Goal: Check status: Check status

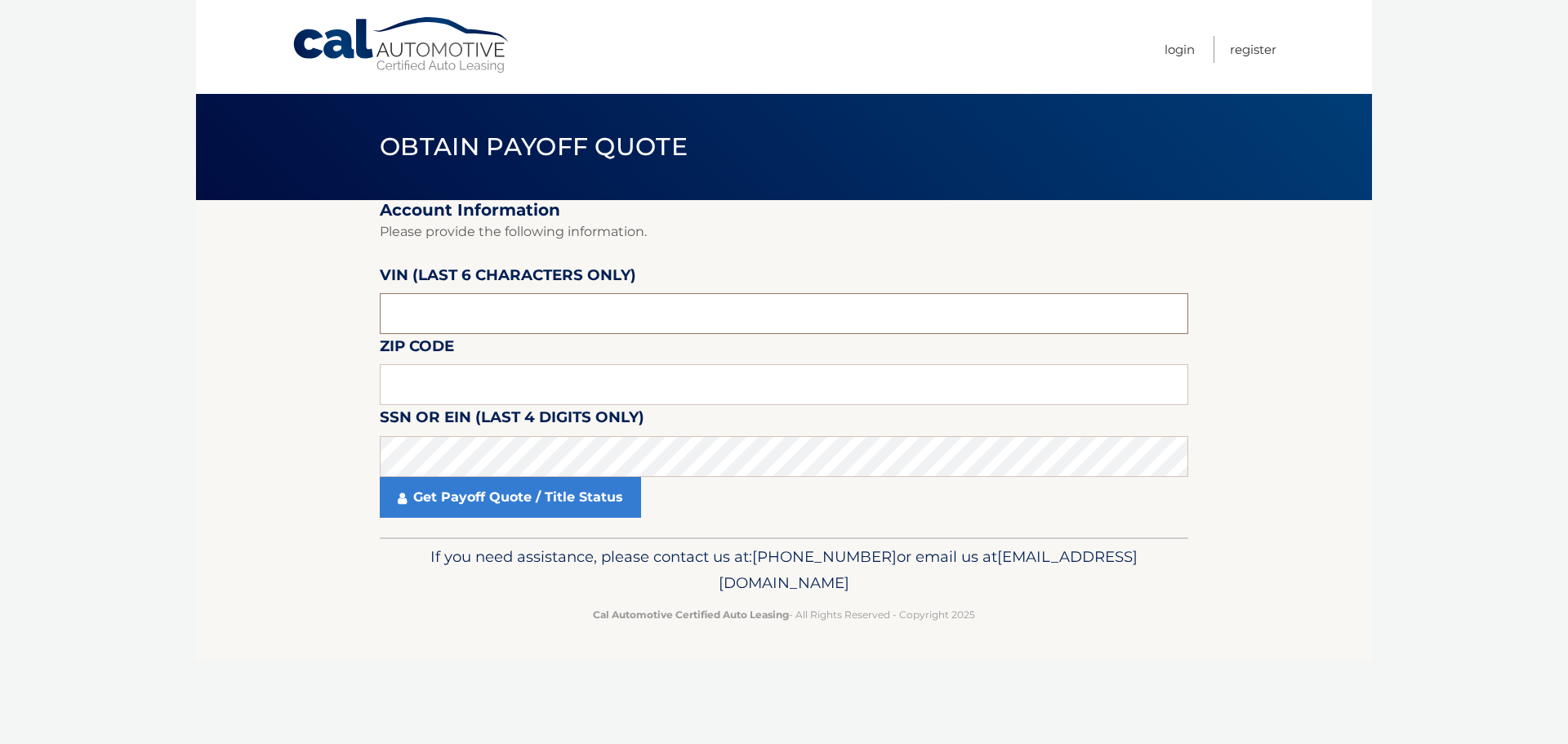
click at [413, 298] on input "text" at bounding box center [784, 313] width 808 height 41
type input "568144"
click at [512, 385] on input "text" at bounding box center [784, 384] width 808 height 41
type input "11428"
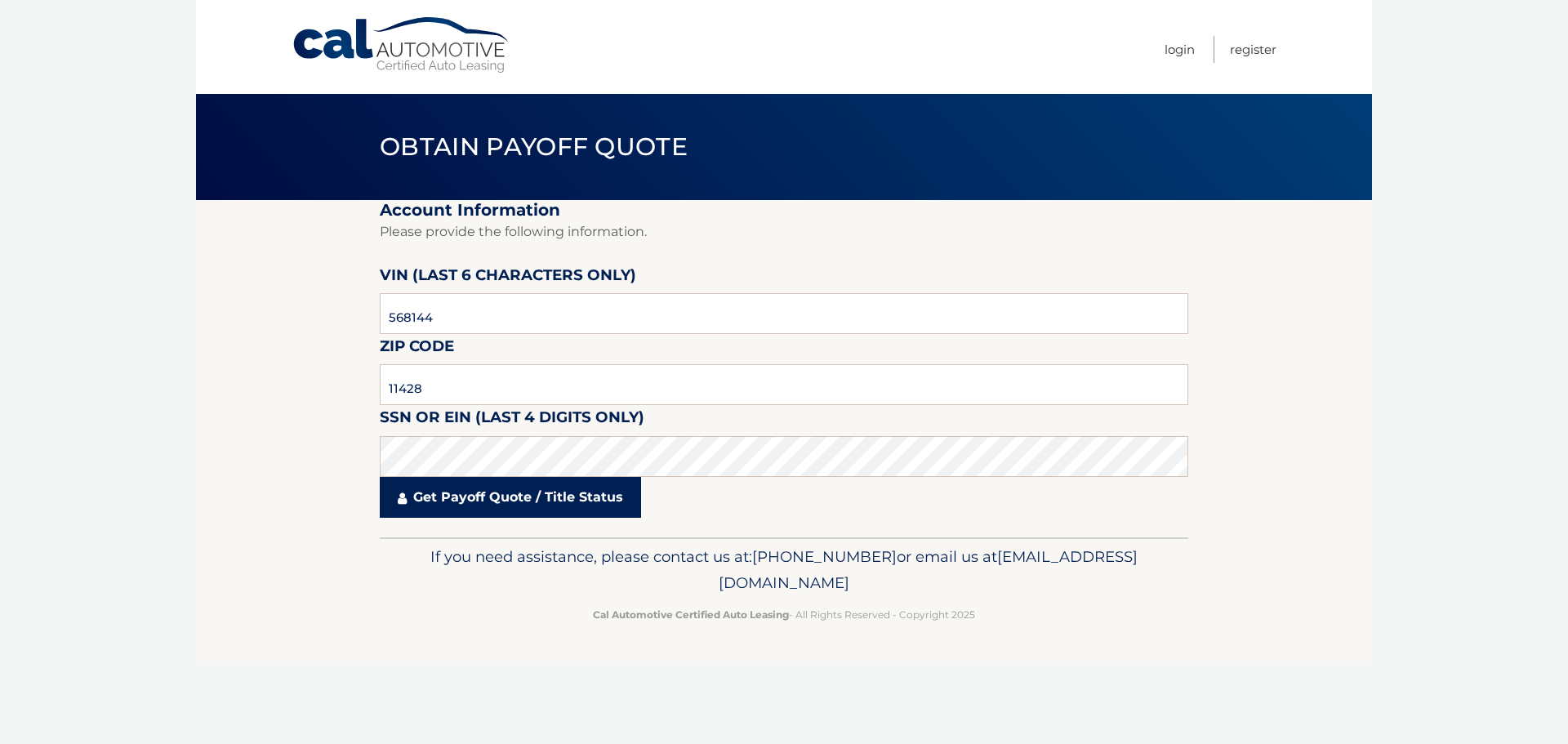
click at [440, 515] on link "Get Payoff Quote / Title Status" at bounding box center [510, 497] width 261 height 41
click at [443, 502] on body "Cal Automotive Menu Login Register Obtain Payoff Quote" at bounding box center [784, 372] width 1568 height 744
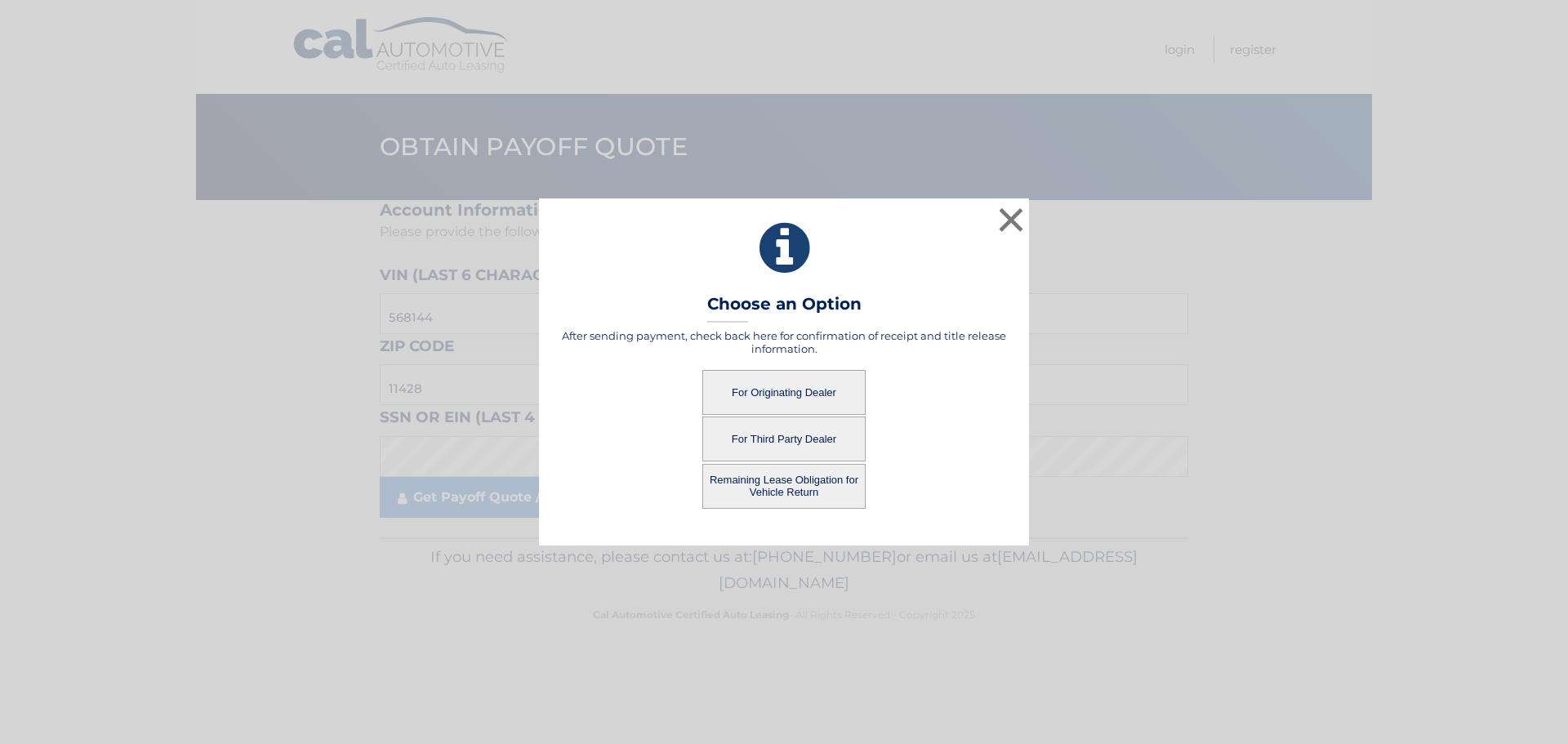
click at [762, 398] on button "For Originating Dealer" at bounding box center [784, 392] width 163 height 45
click at [761, 396] on button "For Originating Dealer" at bounding box center [784, 392] width 163 height 45
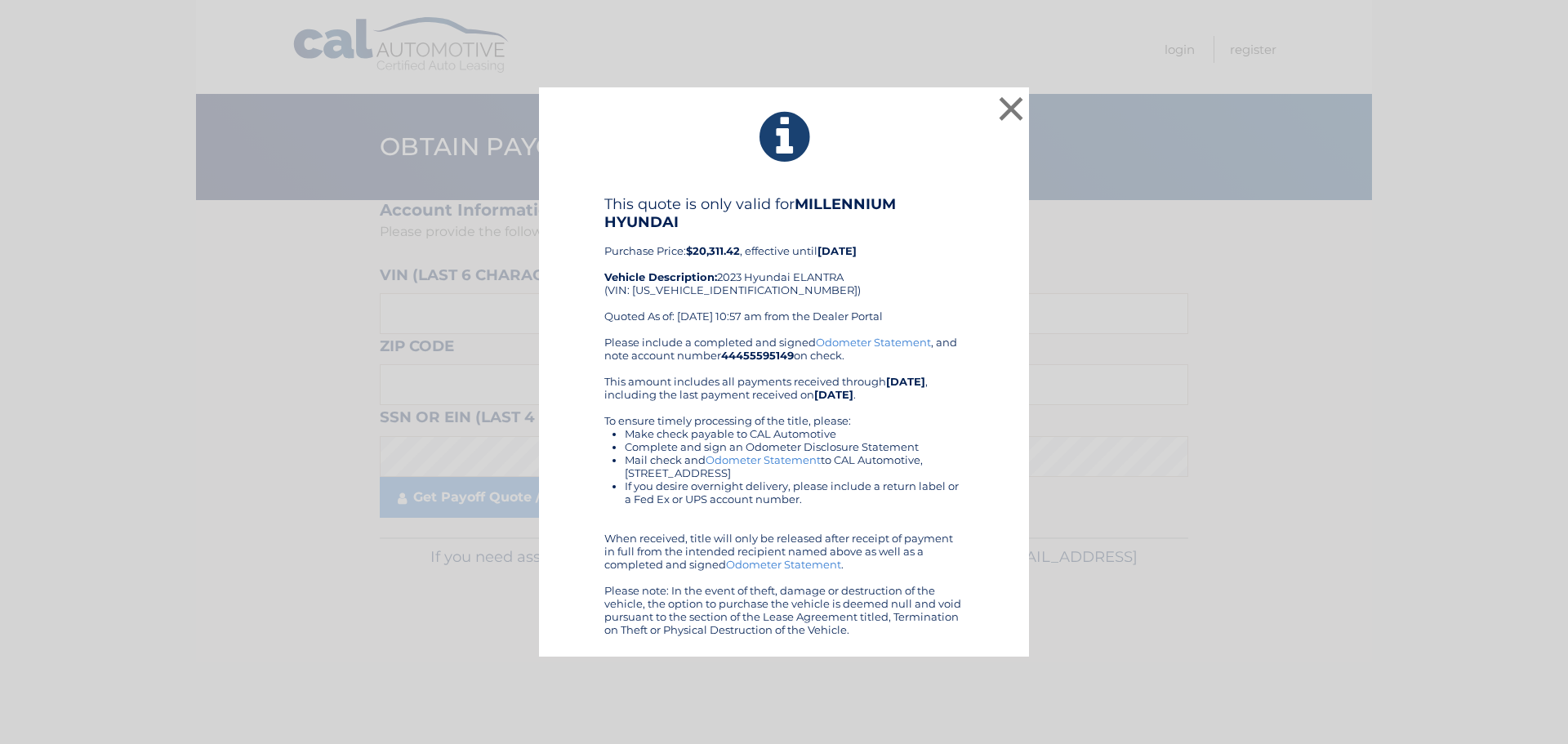
click at [909, 319] on div "This quote is only valid for MILLENNIUM HYUNDAI Purchase Price: $20,311.42 , ef…" at bounding box center [784, 265] width 359 height 140
click at [1007, 107] on button "×" at bounding box center [1011, 108] width 33 height 33
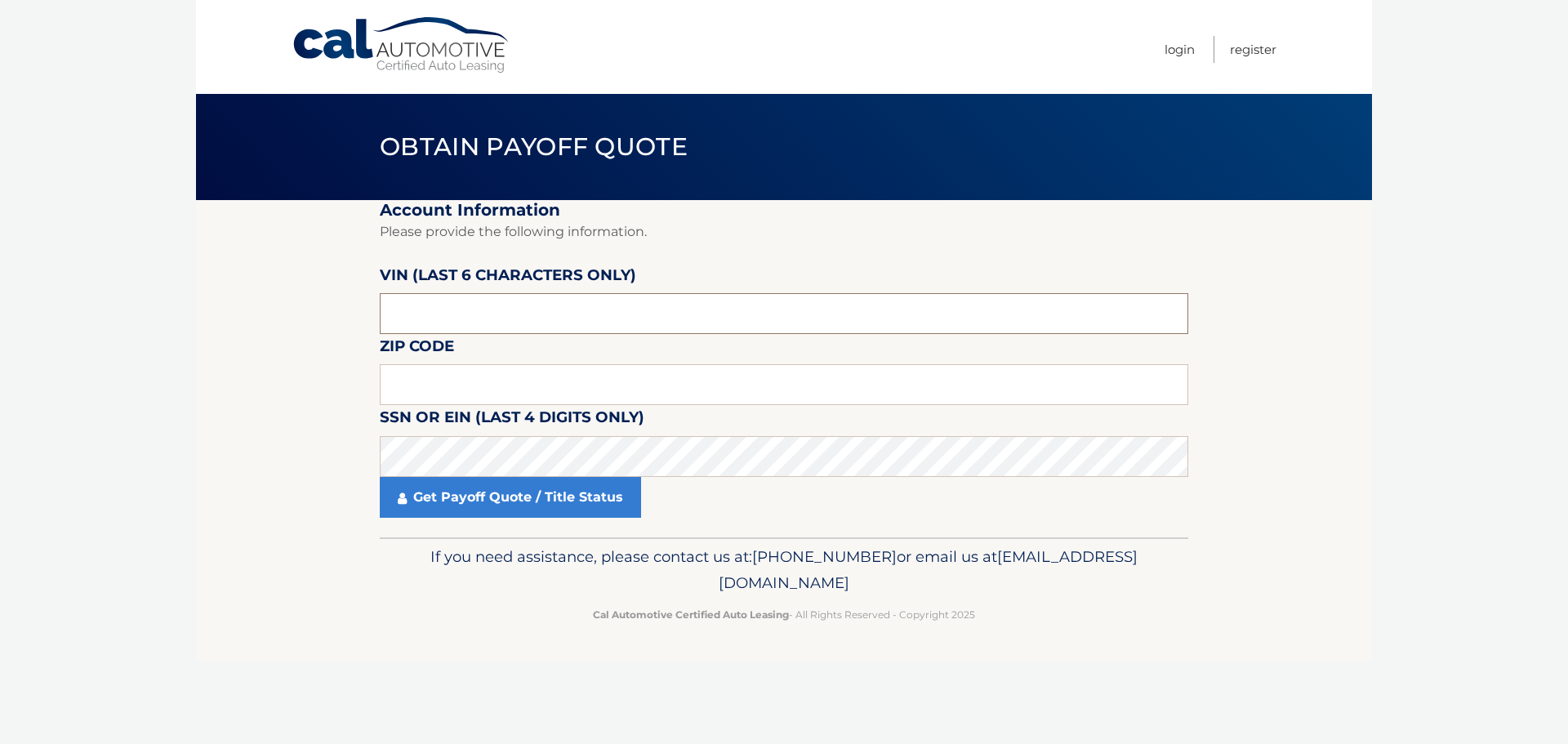
click at [612, 298] on input "text" at bounding box center [784, 313] width 808 height 41
click at [536, 374] on input "text" at bounding box center [784, 384] width 808 height 41
type input "11428"
click at [780, 310] on input "text" at bounding box center [784, 313] width 808 height 41
type input "568144"
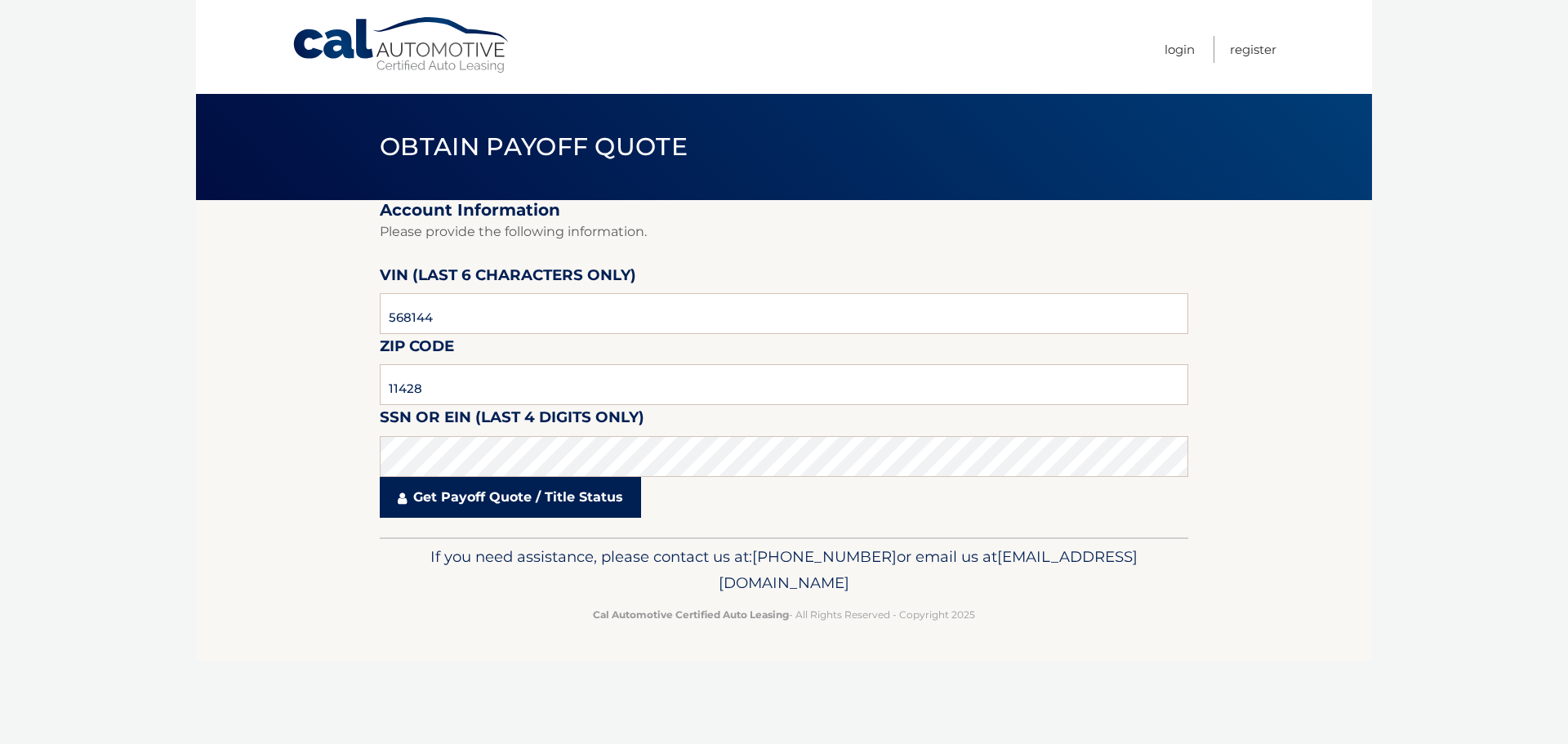
click at [566, 504] on link "Get Payoff Quote / Title Status" at bounding box center [510, 497] width 261 height 41
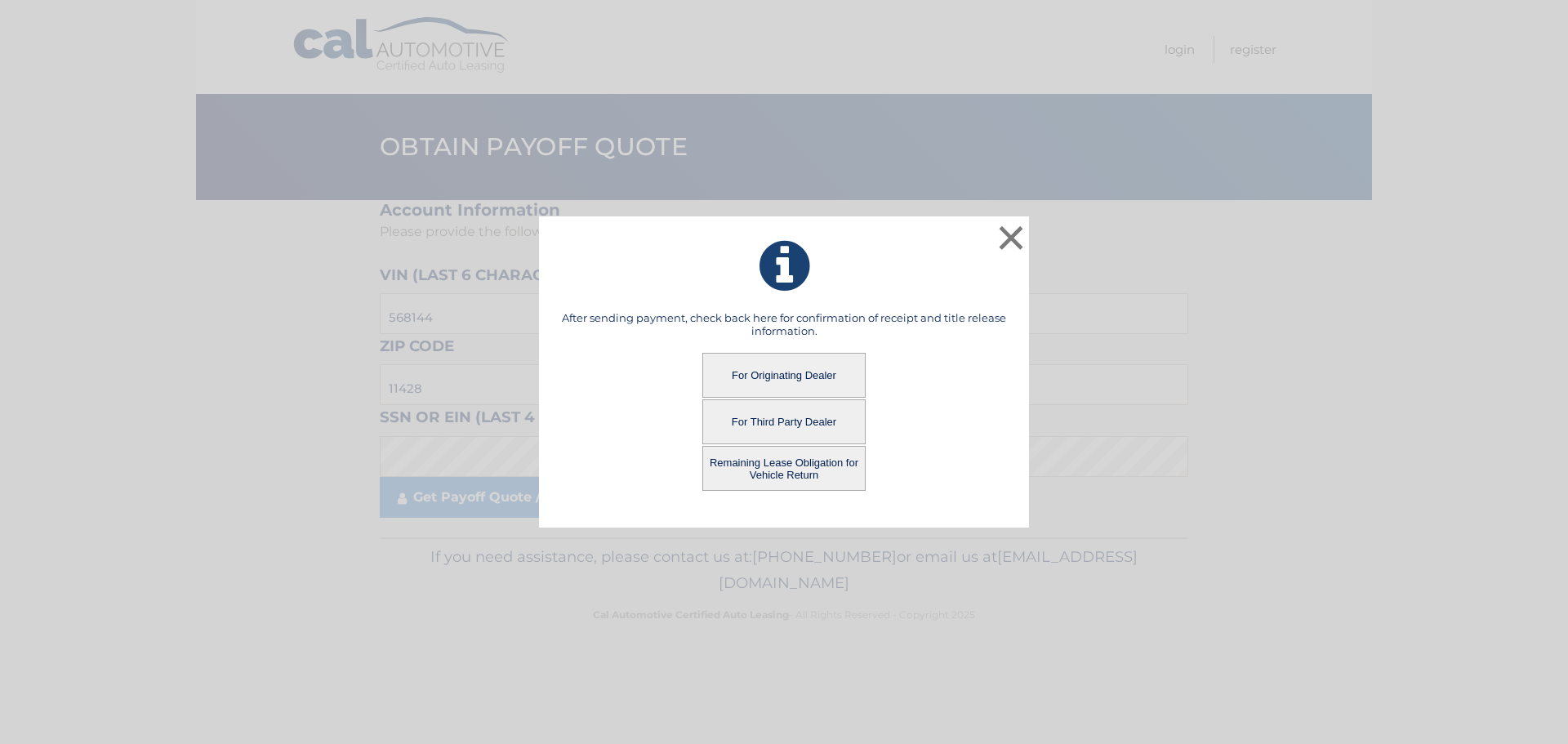
click at [804, 465] on button "Remaining Lease Obligation for Vehicle Return" at bounding box center [784, 468] width 163 height 45
click at [803, 464] on button "Remaining Lease Obligation for Vehicle Return" at bounding box center [784, 468] width 163 height 45
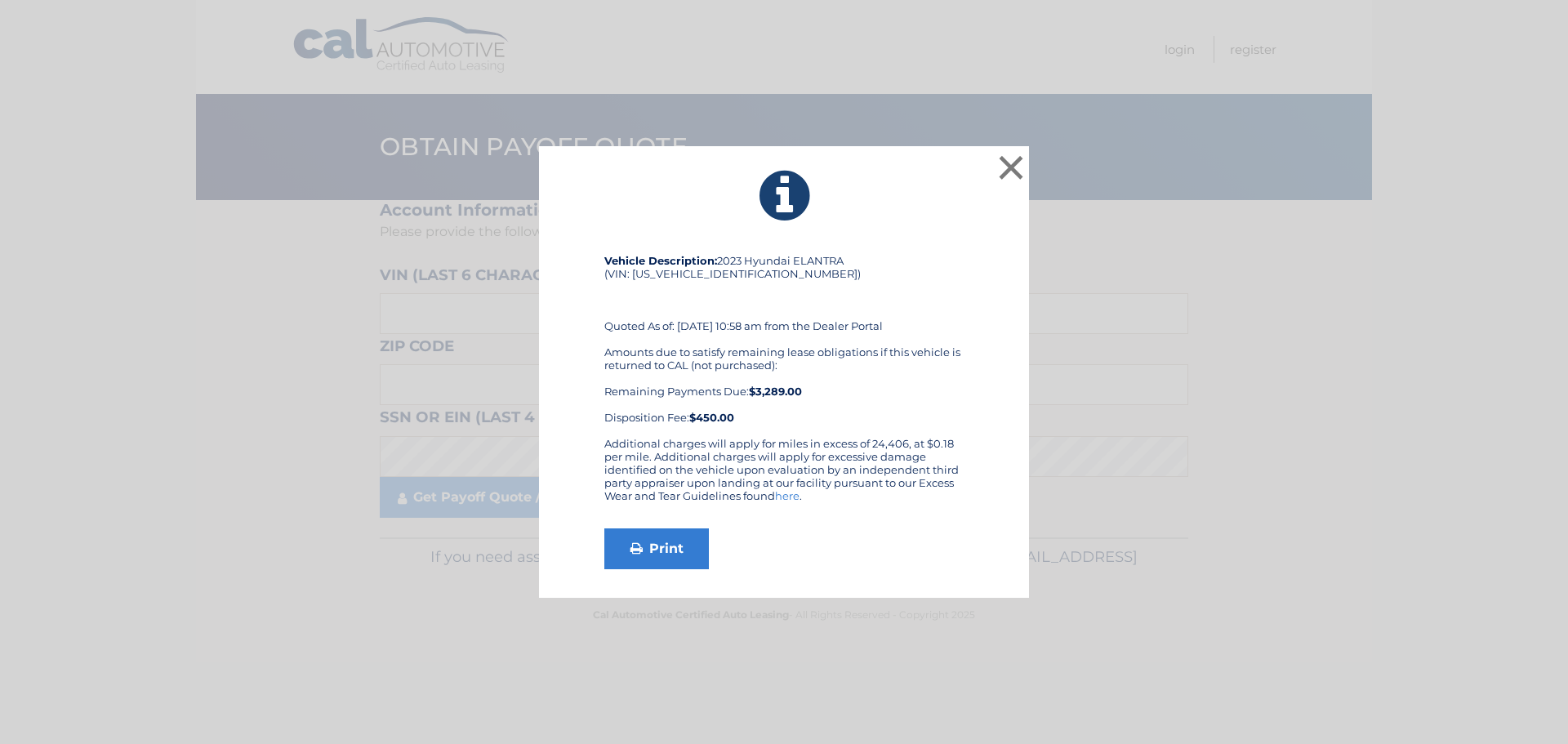
click at [898, 377] on div "Amounts due to satisfy remaining lease obligations if this vehicle is returned …" at bounding box center [784, 385] width 359 height 78
click at [1013, 170] on button "×" at bounding box center [1011, 167] width 33 height 33
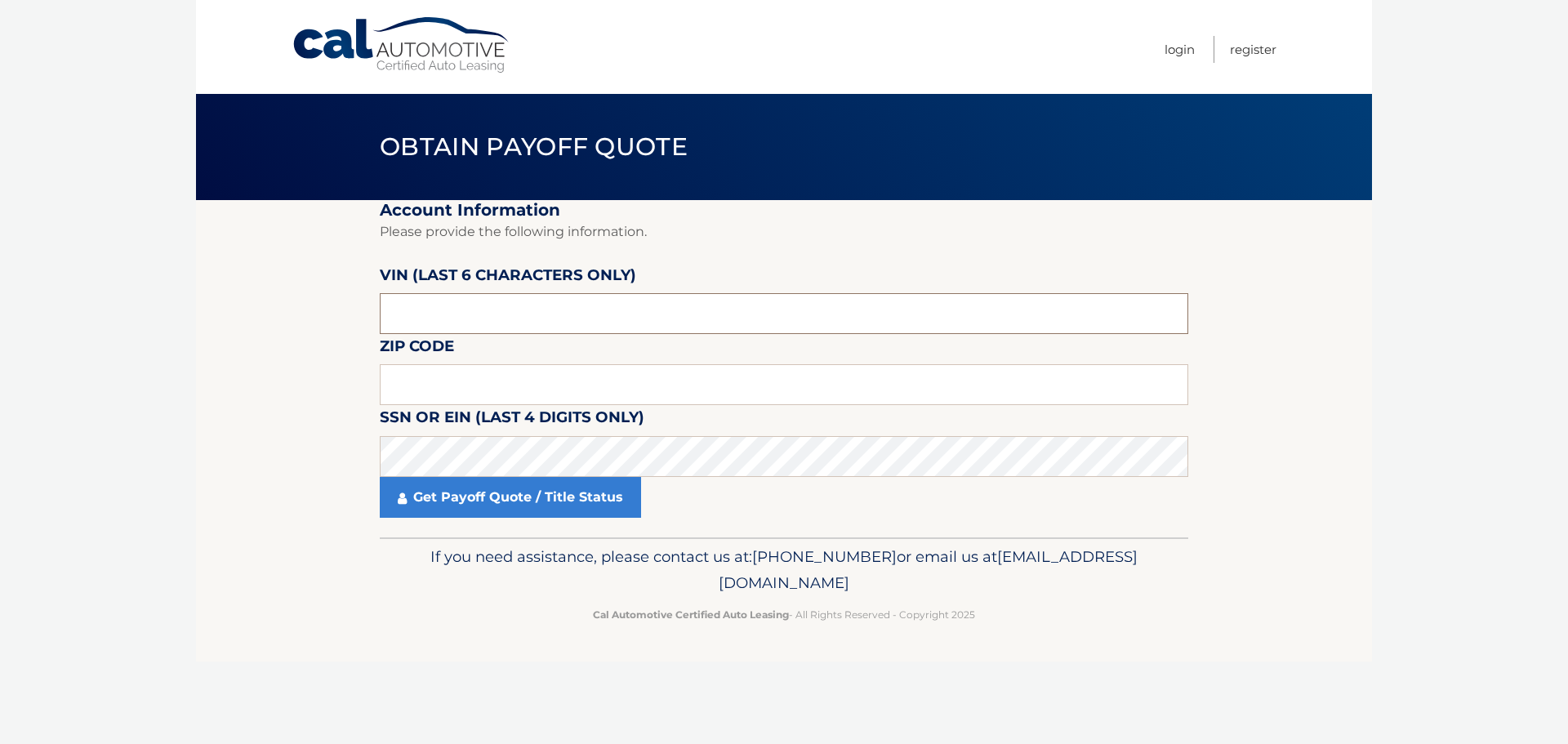
click at [524, 322] on input "text" at bounding box center [784, 313] width 808 height 41
click at [538, 307] on input "text" at bounding box center [784, 313] width 808 height 41
type input "497966"
click at [458, 374] on input "text" at bounding box center [784, 384] width 808 height 41
type input "11501"
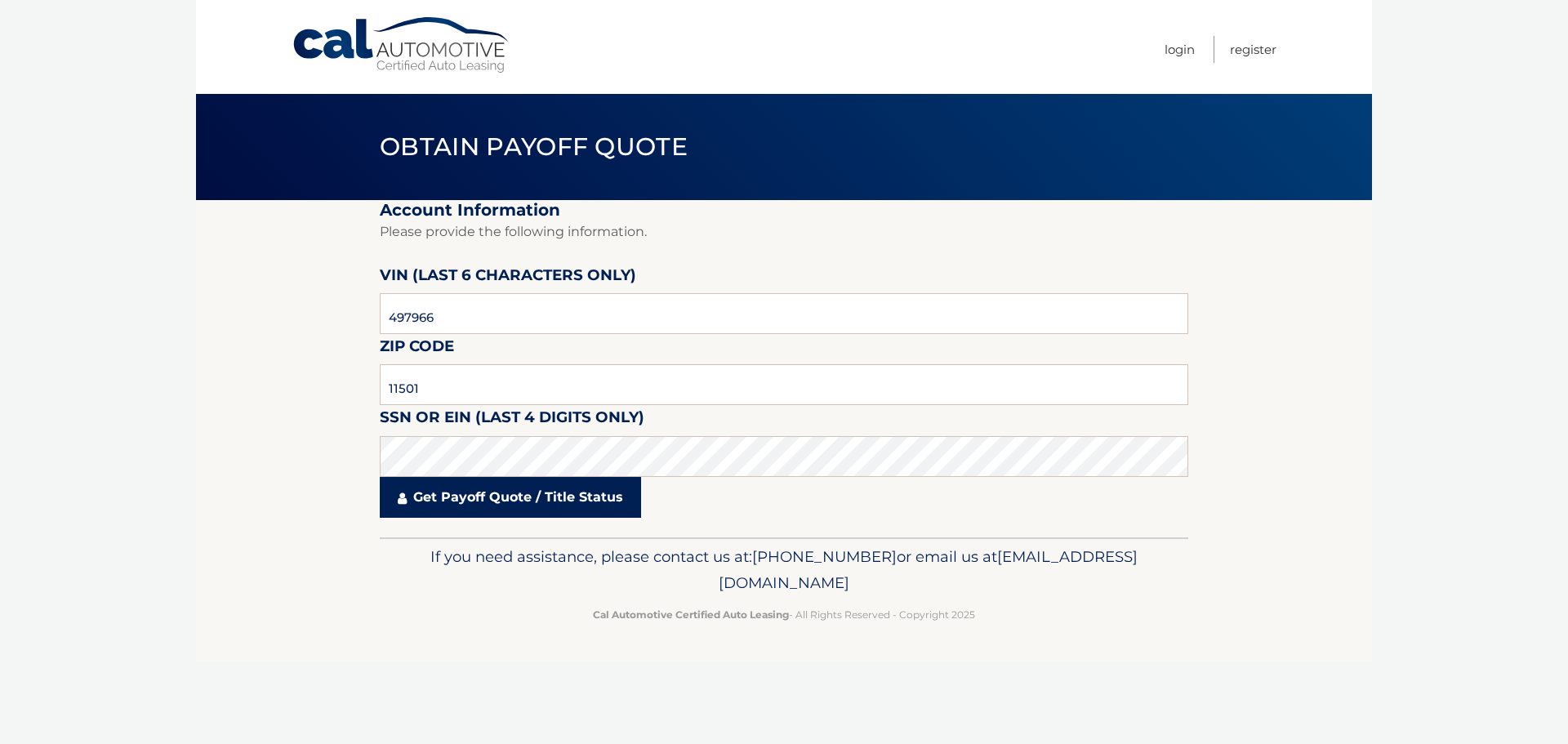
click at [530, 493] on link "Get Payoff Quote / Title Status" at bounding box center [510, 497] width 261 height 41
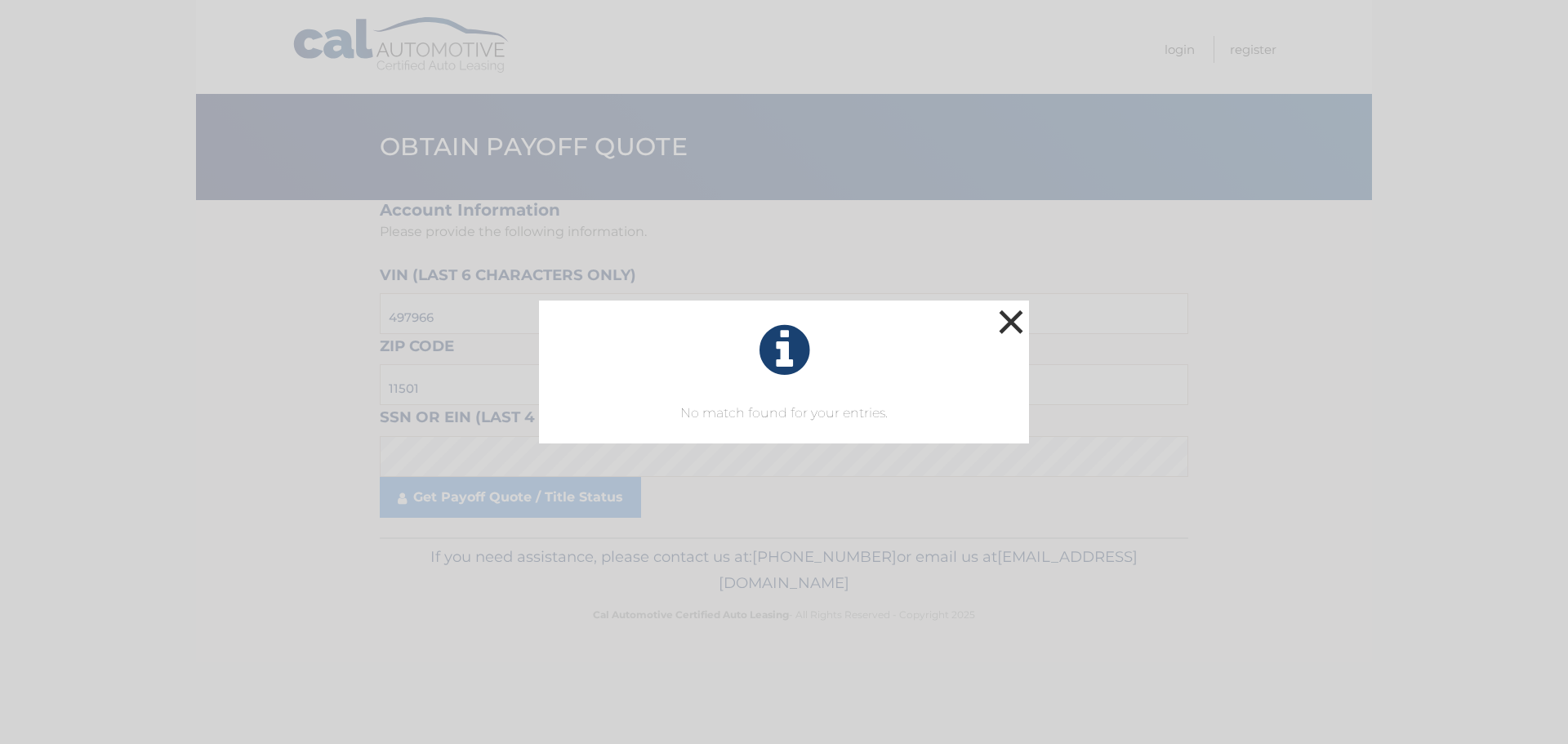
click at [1010, 322] on button "×" at bounding box center [1011, 322] width 33 height 33
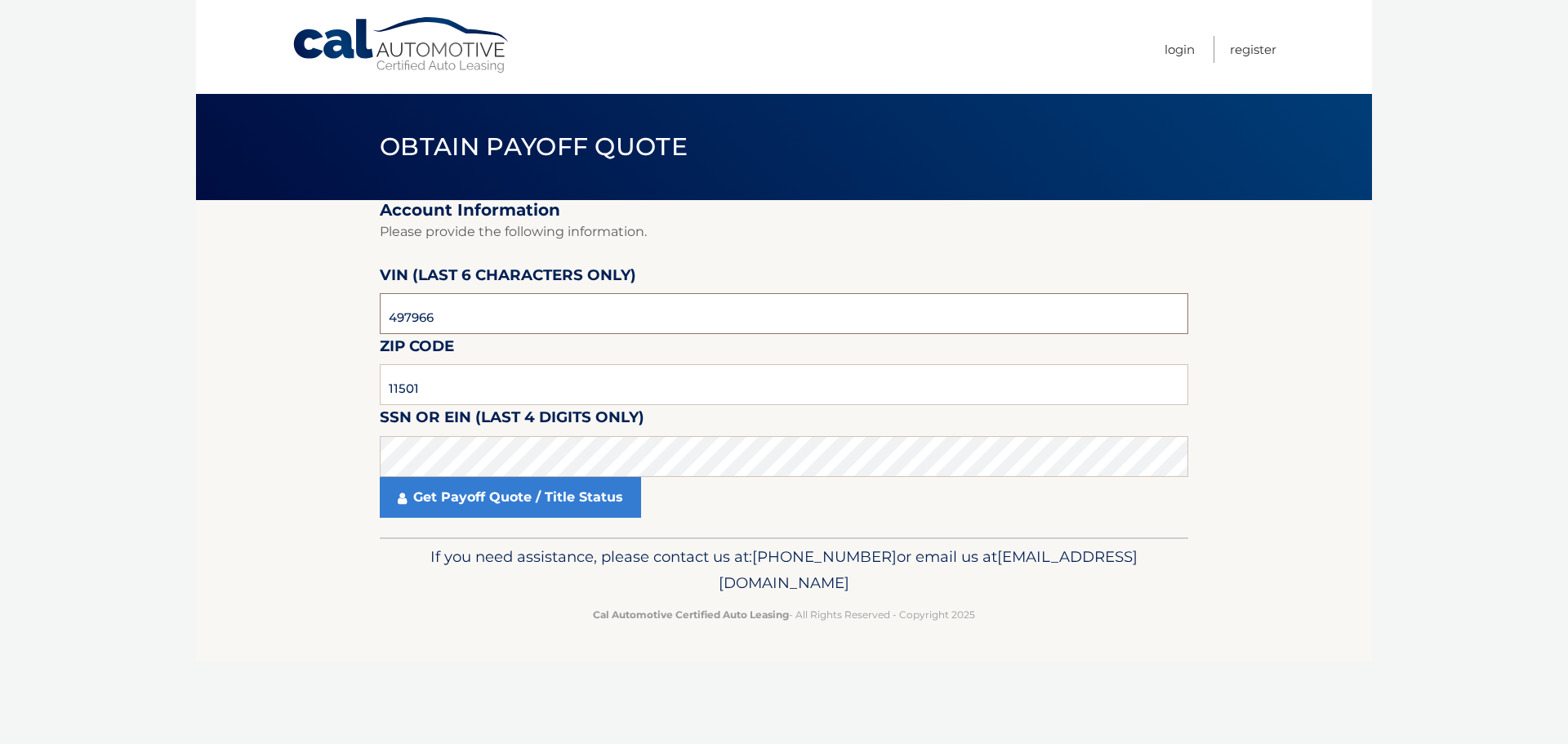
drag, startPoint x: 429, startPoint y: 318, endPoint x: 352, endPoint y: 317, distance: 77.0
click at [353, 317] on section "Account Information Please provide the following information. VIN (last 6 chara…" at bounding box center [784, 368] width 1176 height 337
click at [460, 307] on input "497966" at bounding box center [784, 313] width 808 height 41
click at [461, 312] on input "497966" at bounding box center [784, 313] width 808 height 41
click at [463, 310] on input "497966" at bounding box center [784, 313] width 808 height 41
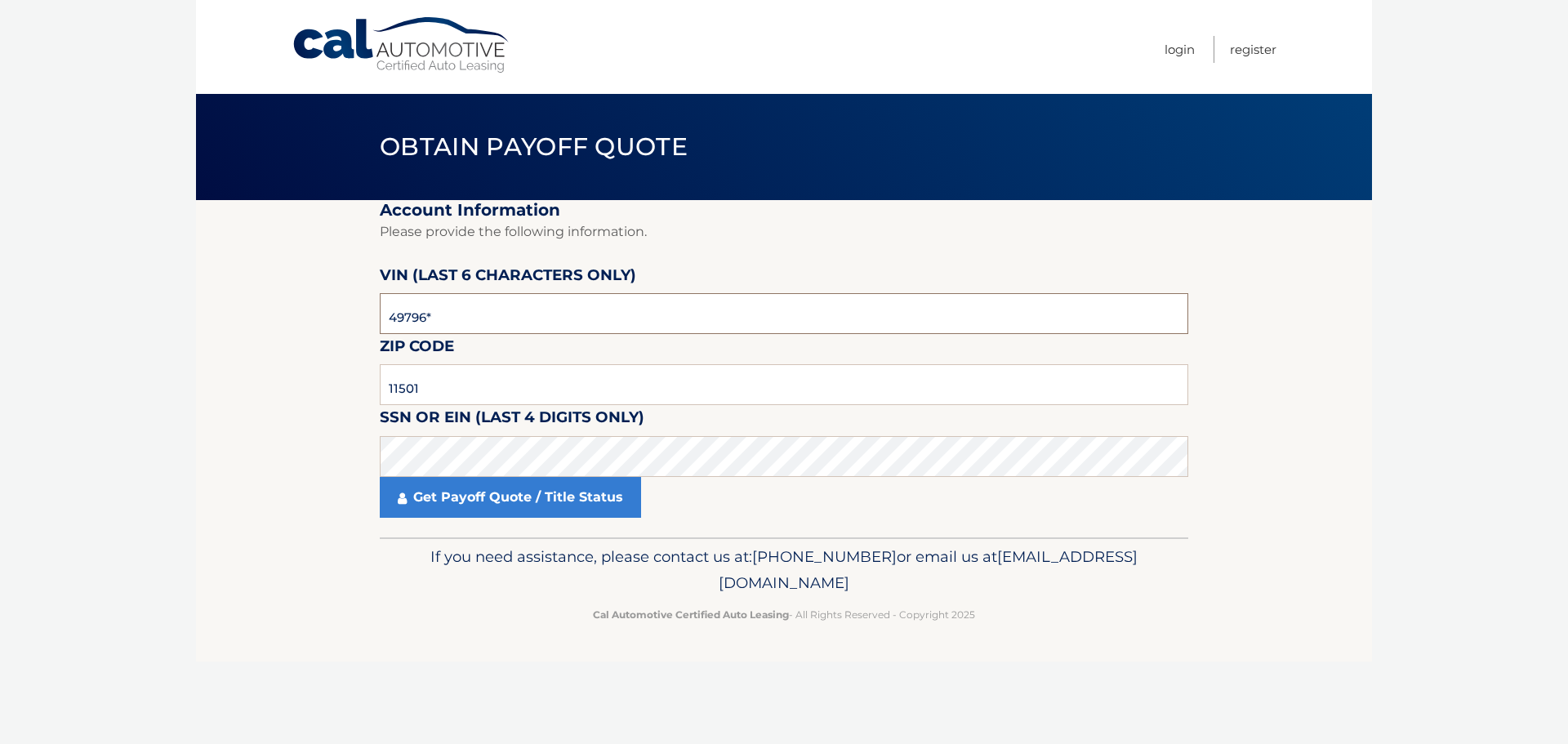
type input "497969"
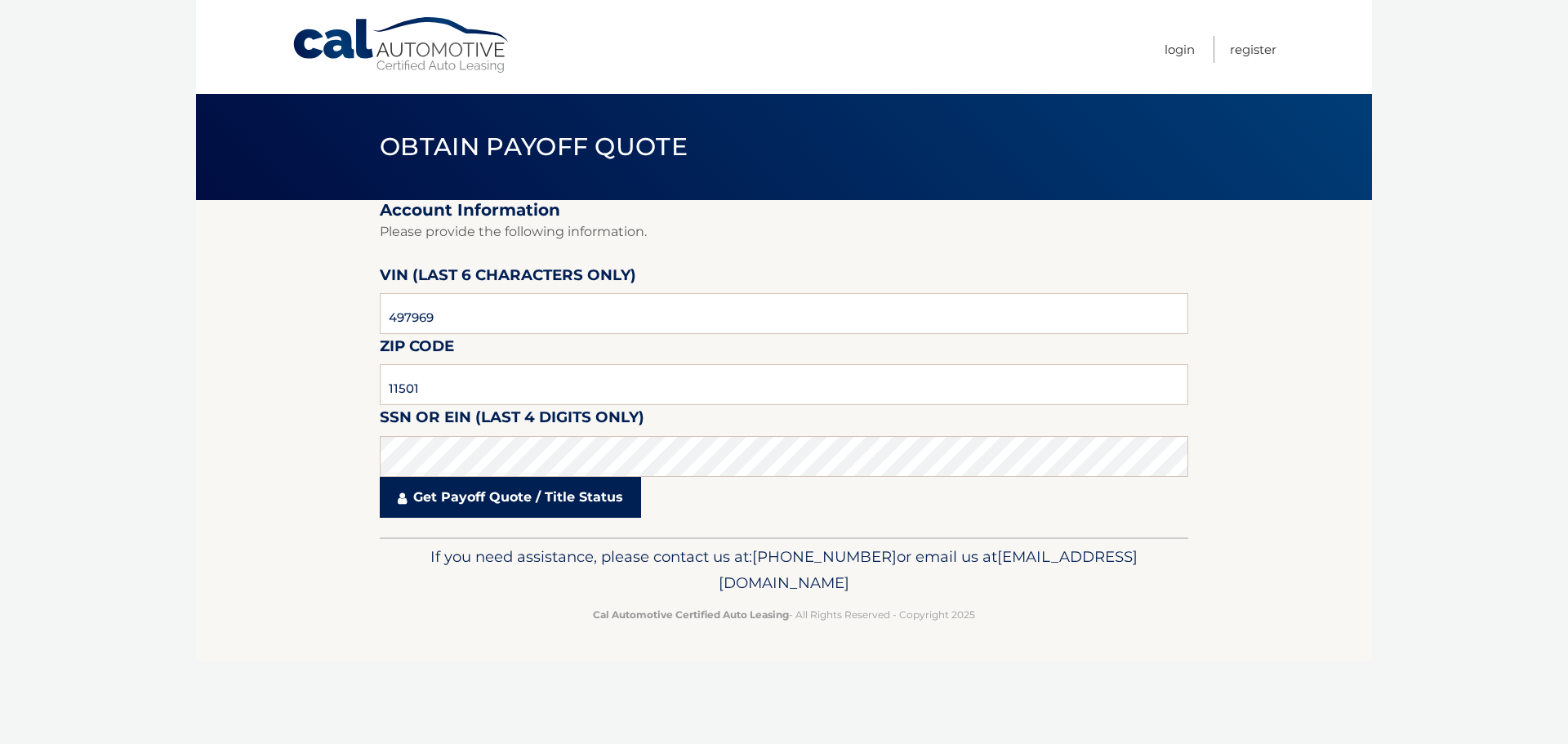
click at [478, 511] on link "Get Payoff Quote / Title Status" at bounding box center [510, 497] width 261 height 41
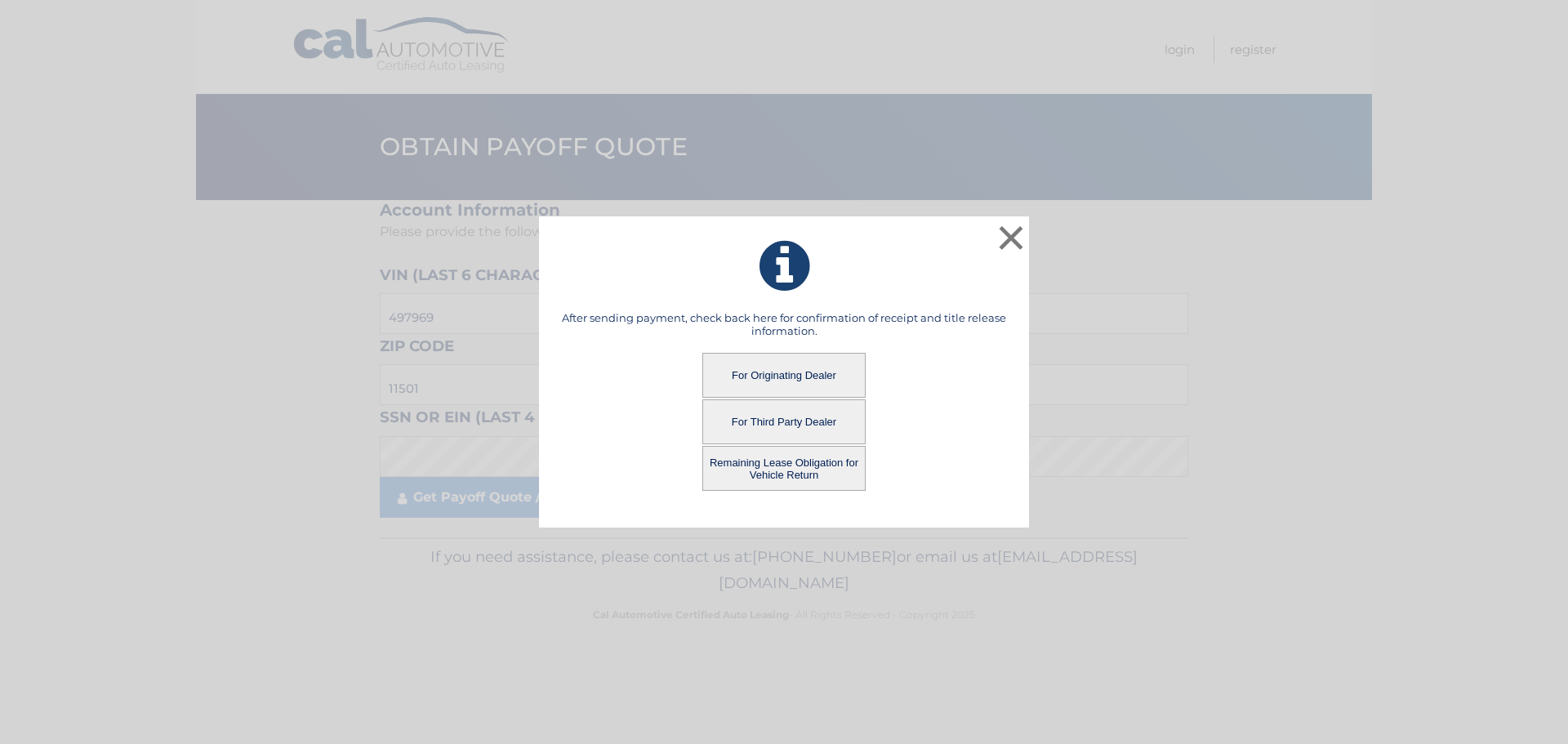
click at [776, 458] on button "Remaining Lease Obligation for Vehicle Return" at bounding box center [784, 468] width 163 height 45
click at [761, 466] on button "Remaining Lease Obligation for Vehicle Return" at bounding box center [784, 468] width 163 height 45
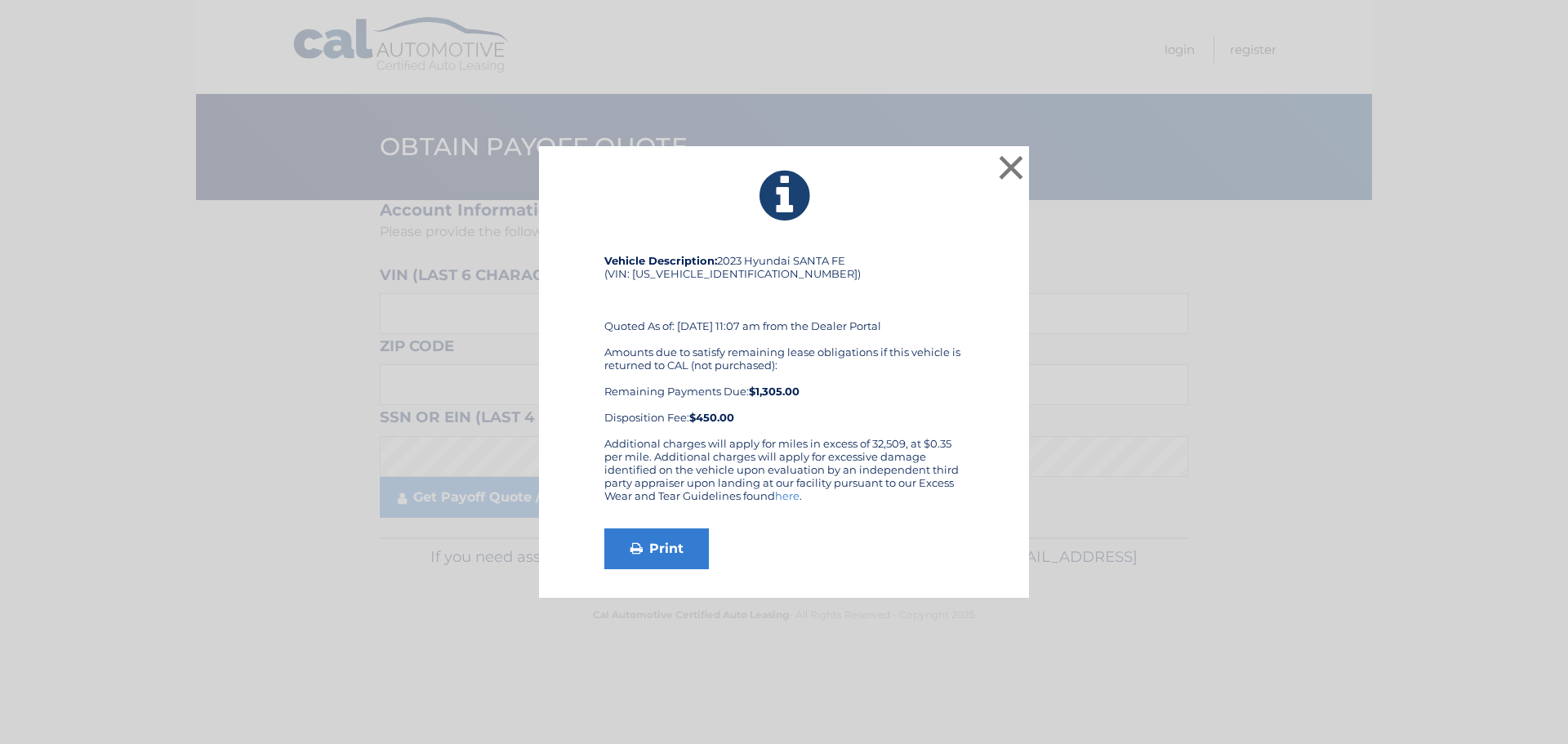
click at [880, 344] on div "Vehicle Description: 2023 Hyundai SANTA FE (VIN: [US_VEHICLE_IDENTIFICATION_NUM…" at bounding box center [784, 345] width 359 height 183
click at [1017, 171] on button "×" at bounding box center [1011, 167] width 33 height 33
